Goal: Check status: Check status

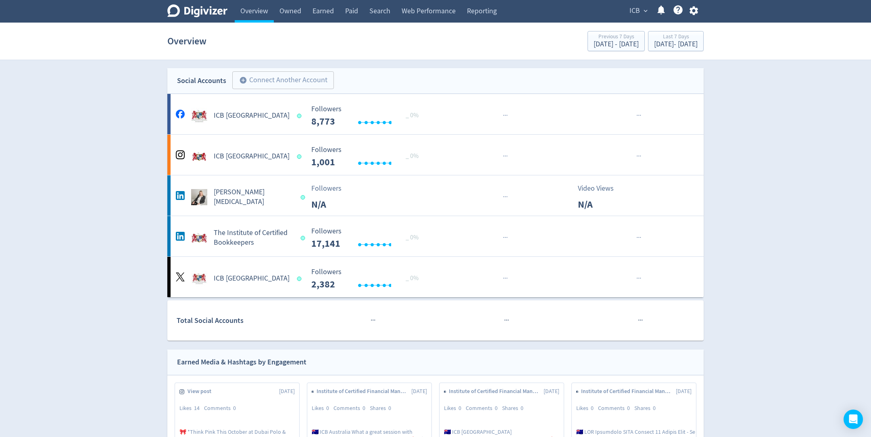
click at [639, 11] on span "ICB" at bounding box center [635, 10] width 10 height 13
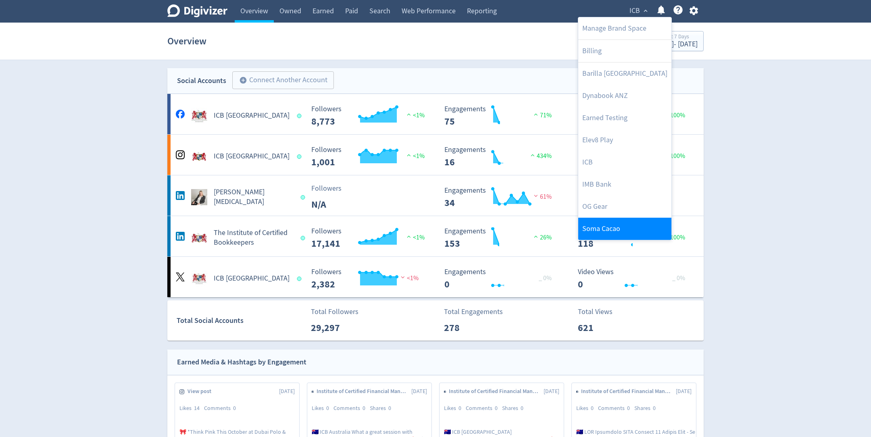
click at [613, 224] on link "Soma Cacao" at bounding box center [624, 229] width 93 height 22
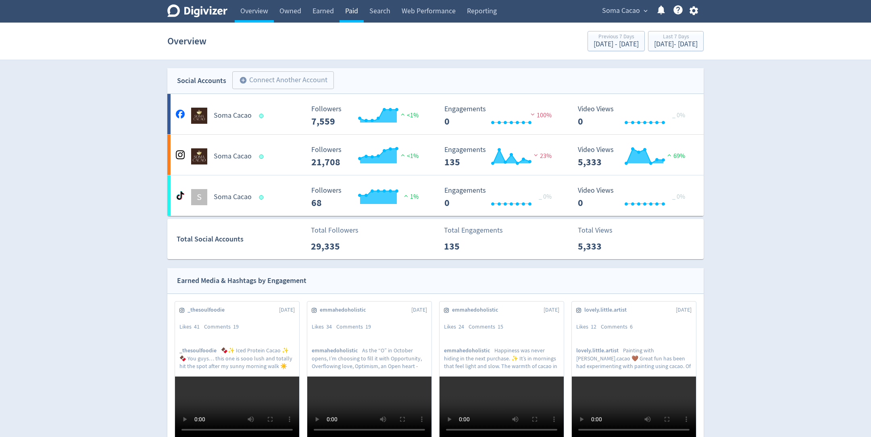
click at [350, 13] on link "Paid" at bounding box center [352, 11] width 24 height 23
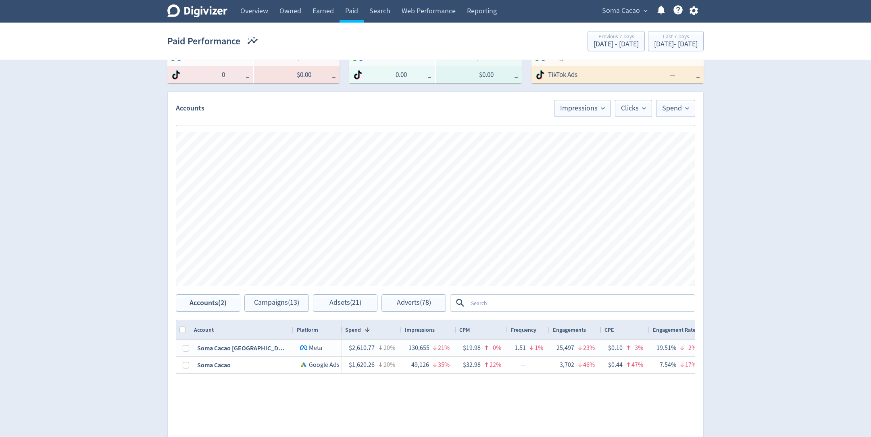
scroll to position [188, 0]
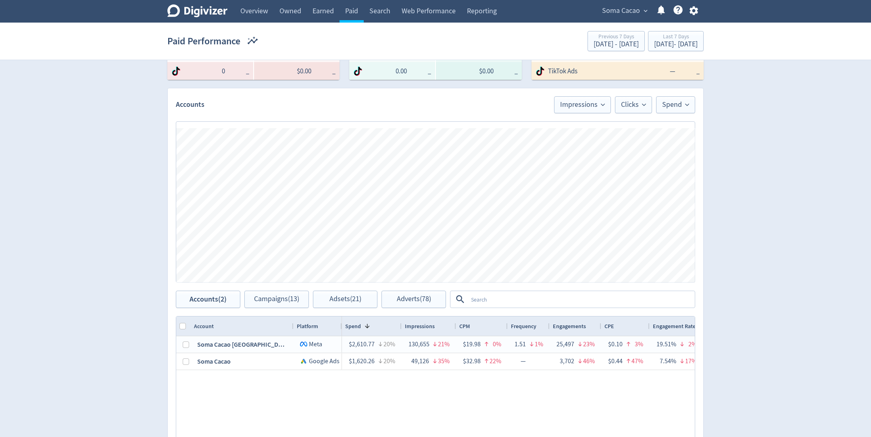
click at [496, 300] on textarea at bounding box center [581, 299] width 226 height 15
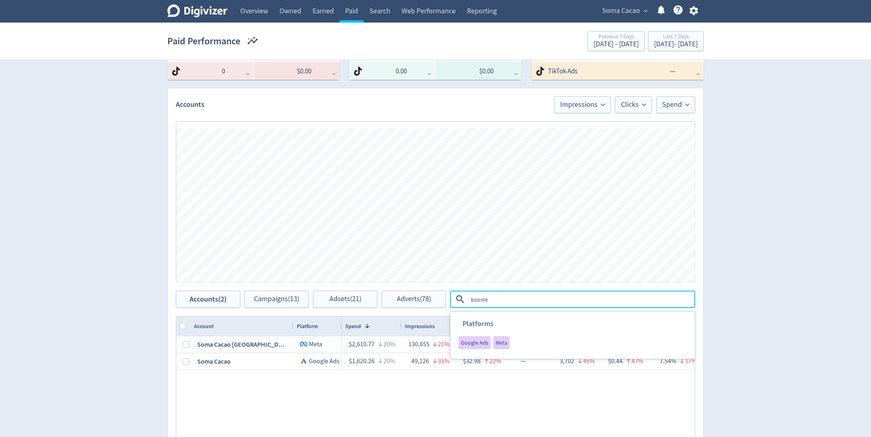
type textarea "boosted"
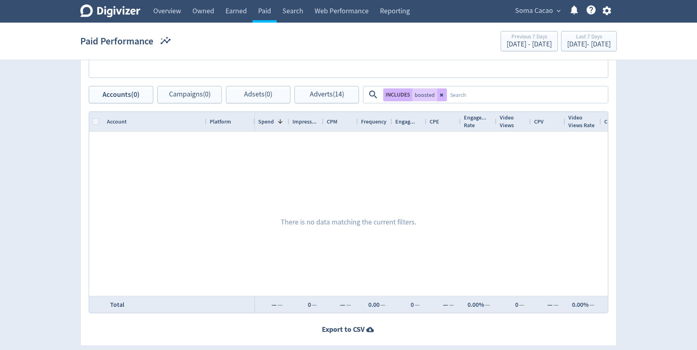
scroll to position [384, 0]
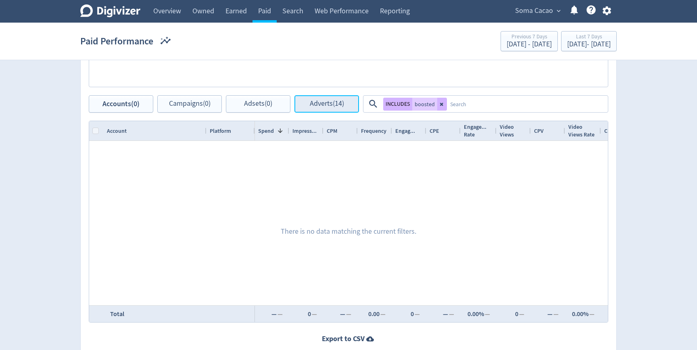
click at [333, 98] on button "Adverts (14)" at bounding box center [326, 103] width 65 height 17
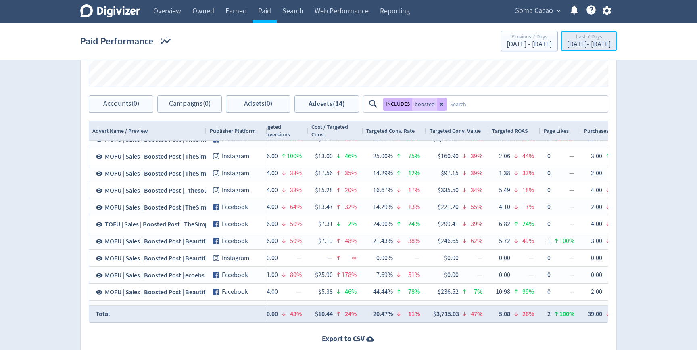
click at [567, 44] on div "[DATE] - [DATE]" at bounding box center [589, 44] width 44 height 7
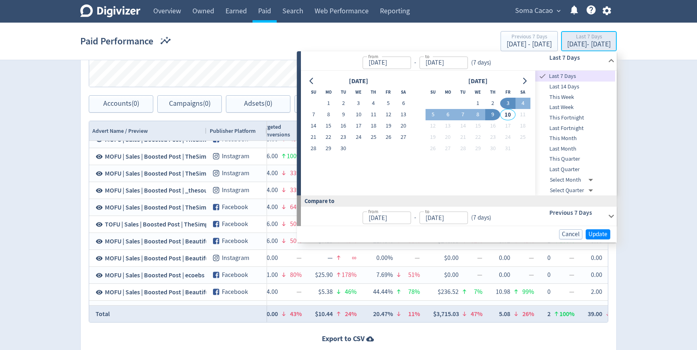
type input "[DATE]"
click at [471, 101] on button "1" at bounding box center [477, 103] width 15 height 11
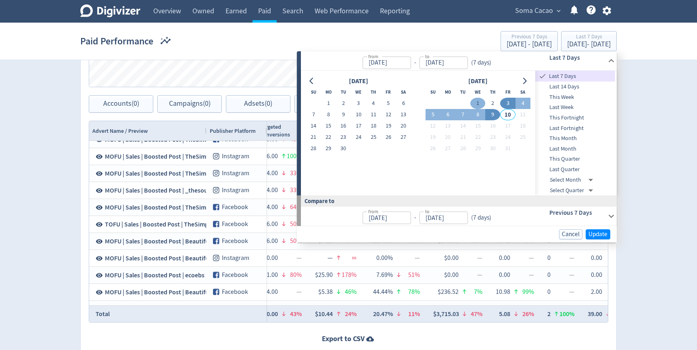
type input "[DATE]"
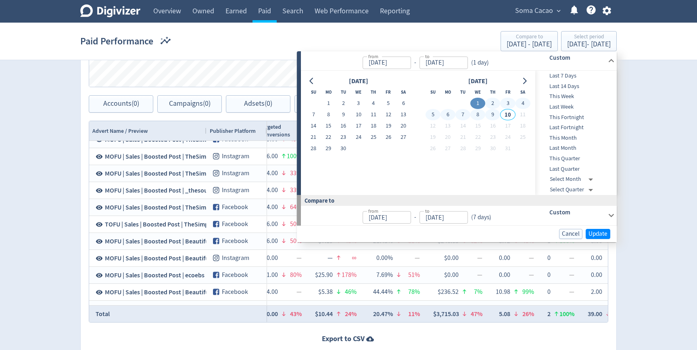
click at [490, 114] on button "9" at bounding box center [492, 114] width 15 height 11
type input "[DATE]"
click at [596, 233] on span "Update" at bounding box center [597, 234] width 19 height 6
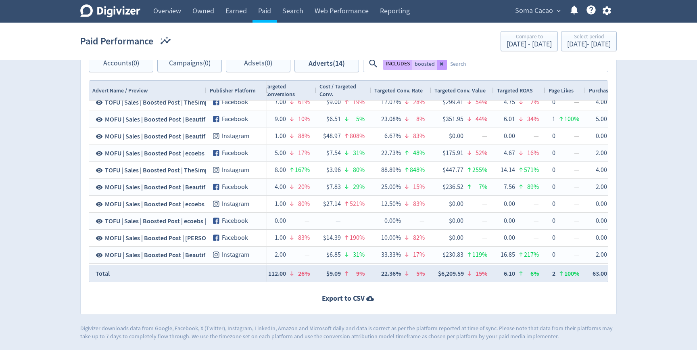
click at [443, 66] on button at bounding box center [442, 63] width 10 height 13
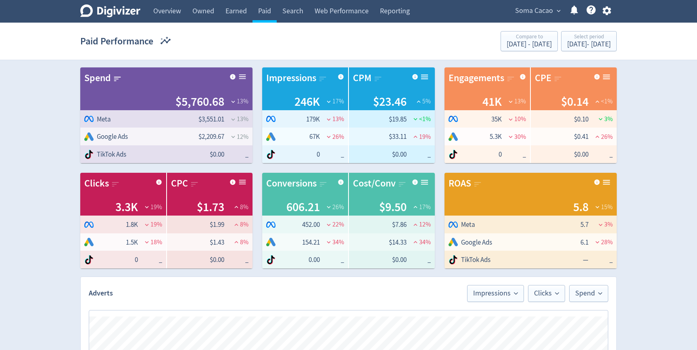
click at [528, 4] on span "Soma Cacao" at bounding box center [534, 10] width 38 height 13
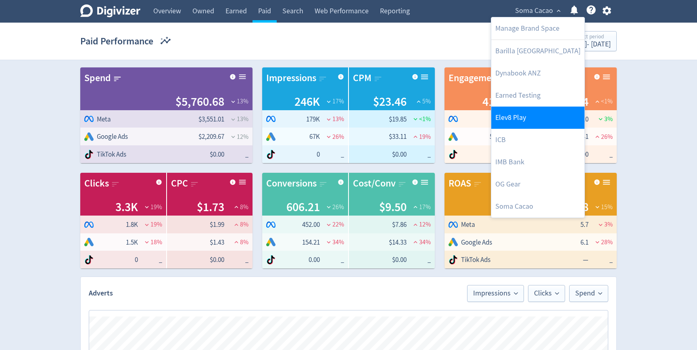
click at [510, 113] on link "Elev8 Play" at bounding box center [537, 117] width 93 height 22
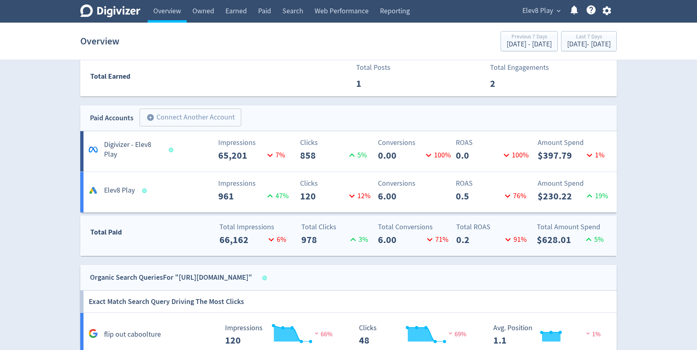
scroll to position [415, 0]
